Goal: Navigation & Orientation: Find specific page/section

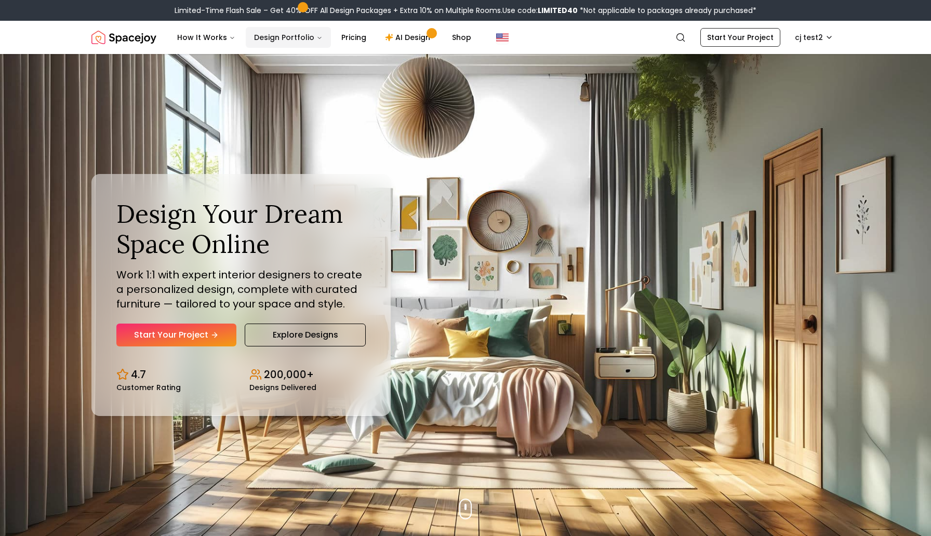
click at [282, 37] on button "Design Portfolio" at bounding box center [288, 37] width 85 height 21
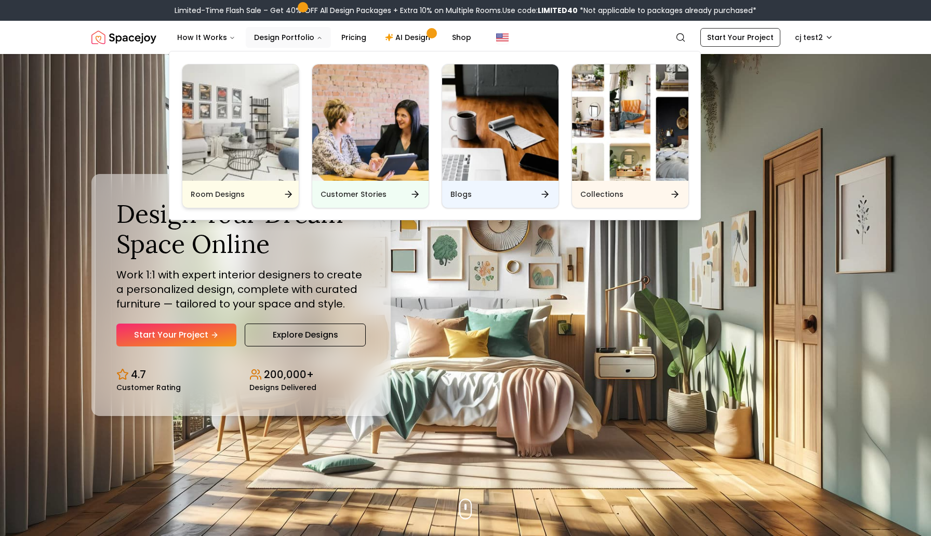
click at [253, 142] on img "Main" at bounding box center [240, 122] width 116 height 116
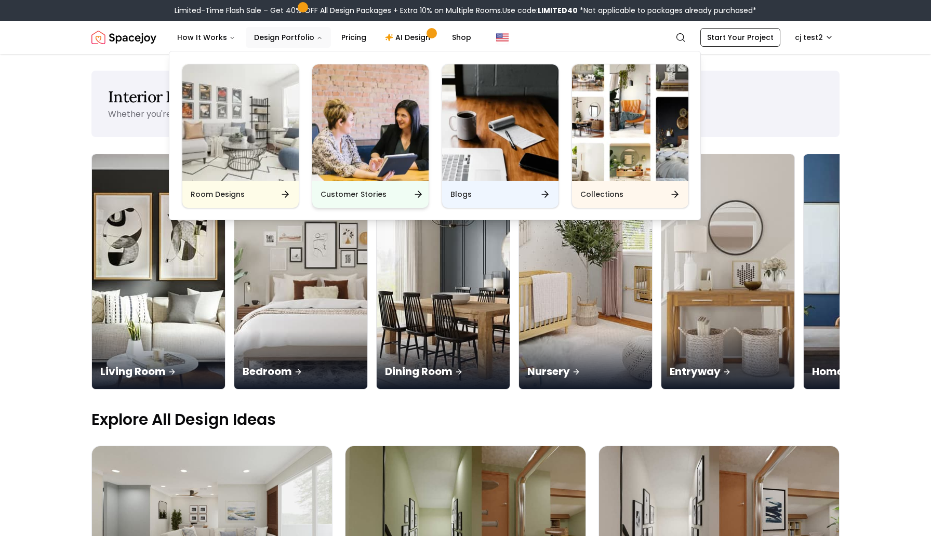
click at [369, 126] on img "Main" at bounding box center [370, 122] width 116 height 116
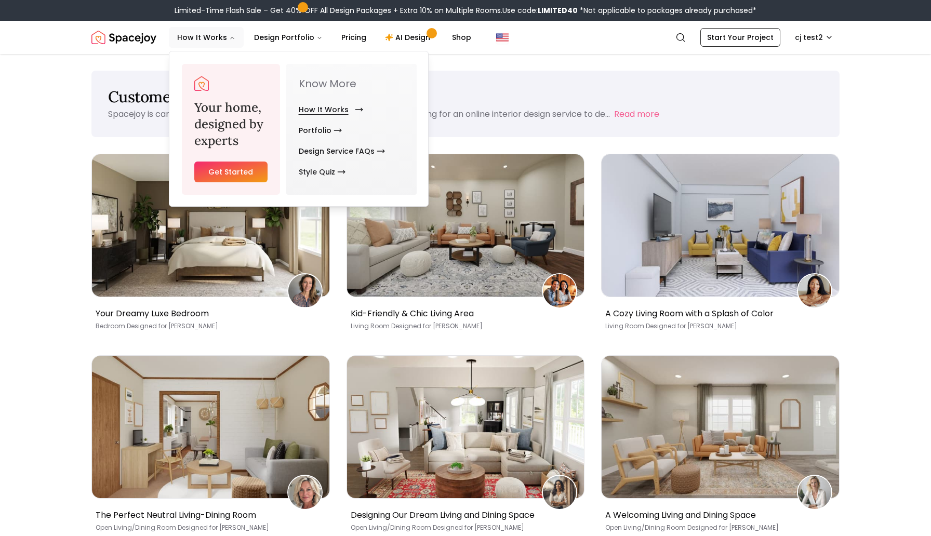
click at [321, 105] on link "How It Works" at bounding box center [329, 109] width 60 height 21
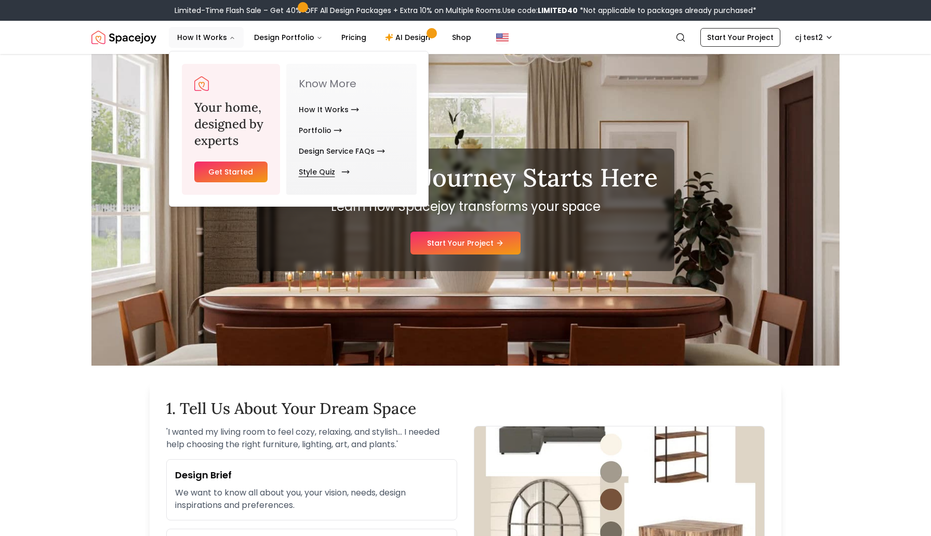
click at [315, 169] on link "Style Quiz" at bounding box center [322, 172] width 47 height 21
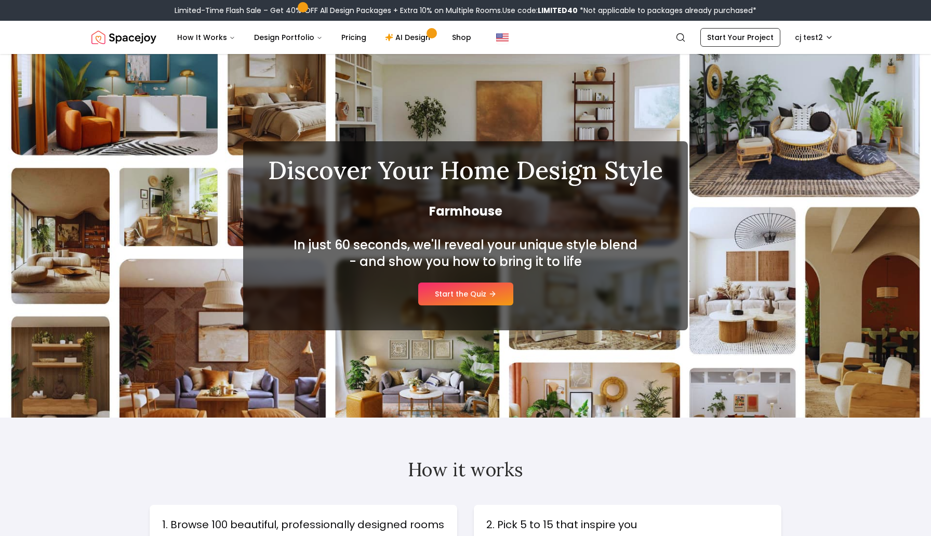
click at [139, 37] on img "Spacejoy" at bounding box center [123, 37] width 65 height 21
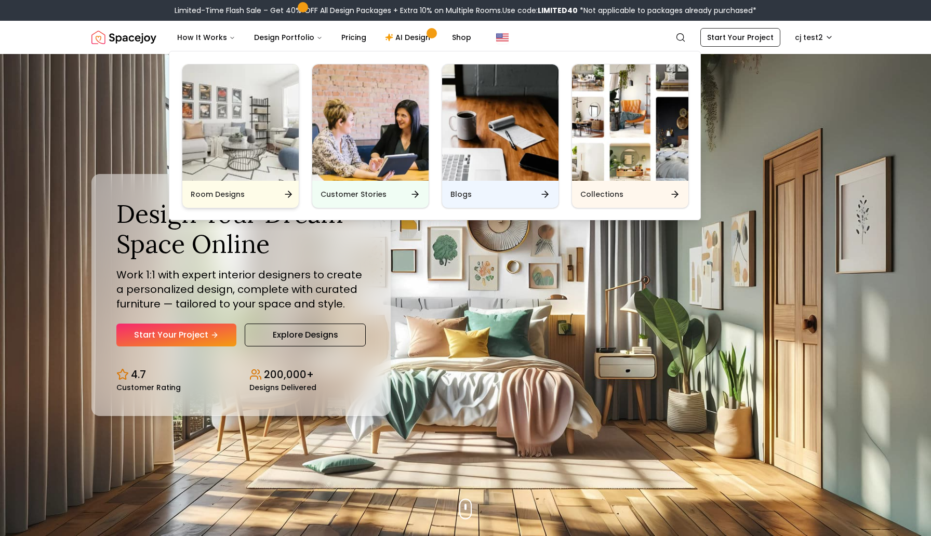
click at [236, 122] on div "Room Designs Customer Stories Blogs Collections" at bounding box center [435, 134] width 532 height 173
click at [262, 107] on img "Main" at bounding box center [240, 122] width 116 height 116
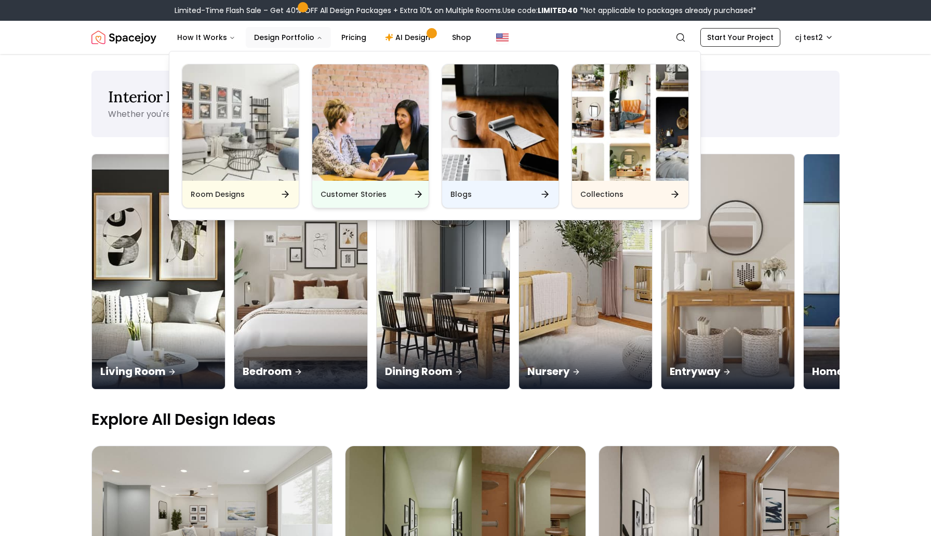
click at [352, 144] on img "Main" at bounding box center [370, 122] width 116 height 116
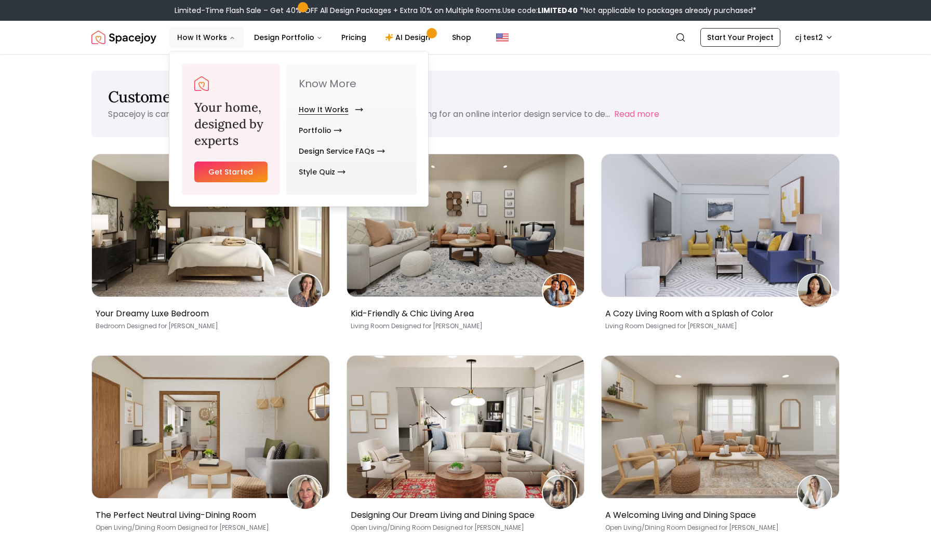
click at [339, 105] on link "How It Works" at bounding box center [329, 109] width 60 height 21
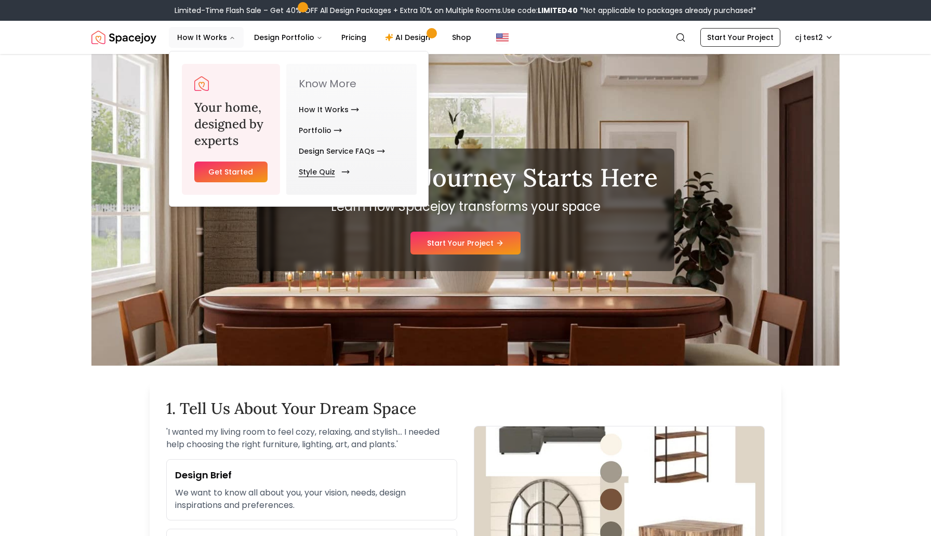
click at [332, 169] on link "Style Quiz" at bounding box center [322, 172] width 47 height 21
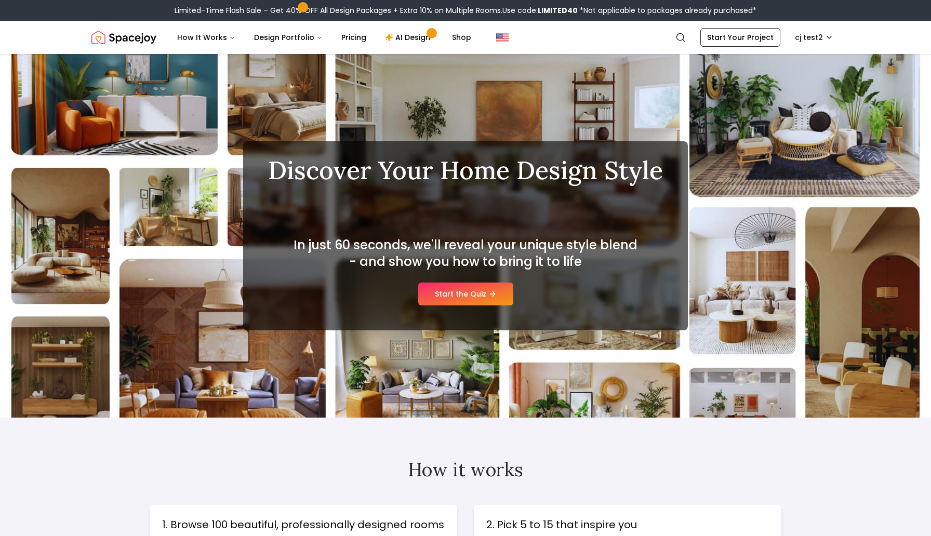
click at [144, 37] on img "Spacejoy" at bounding box center [123, 37] width 65 height 21
